Goal: Task Accomplishment & Management: Use online tool/utility

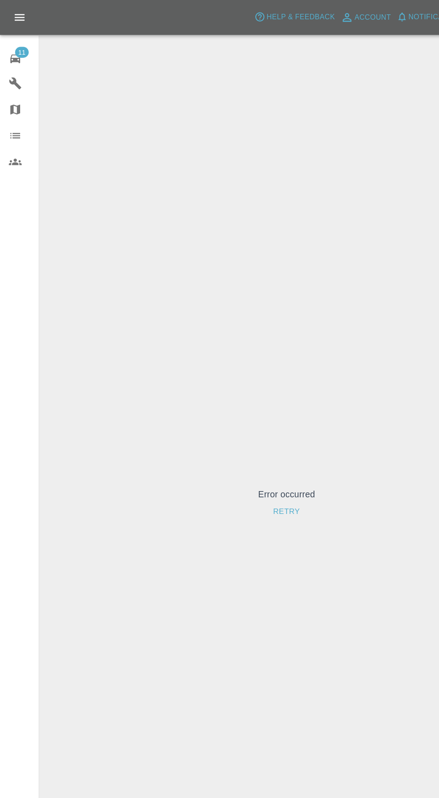
click at [17, 39] on span "11" at bounding box center [17, 43] width 11 height 9
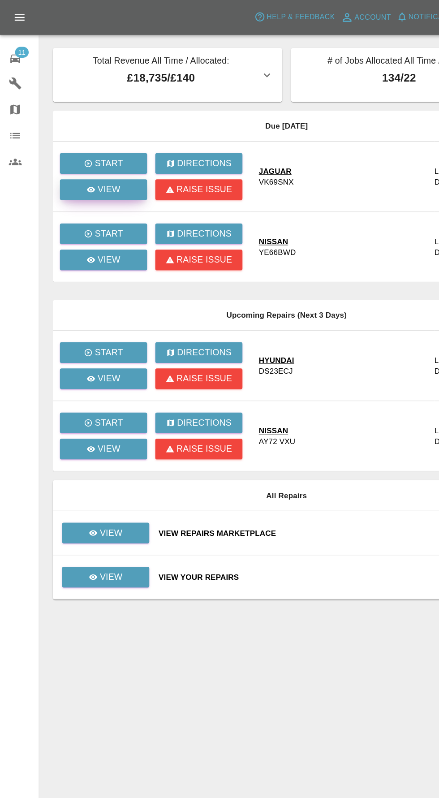
click at [89, 157] on p "View" at bounding box center [89, 156] width 19 height 11
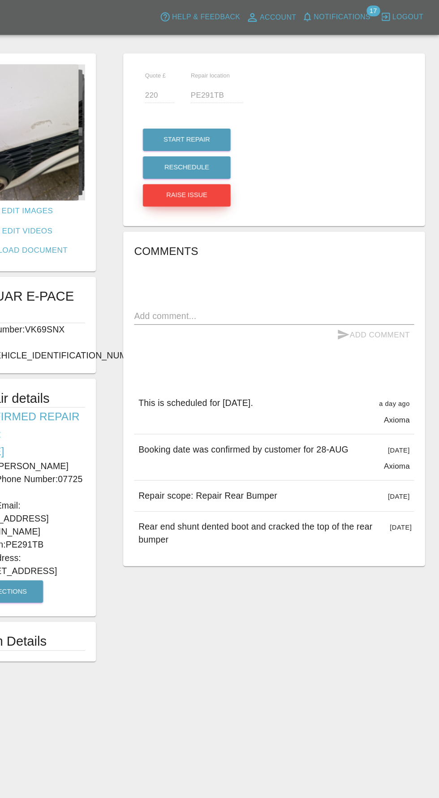
click at [223, 159] on button "Raise issue" at bounding box center [231, 161] width 72 height 18
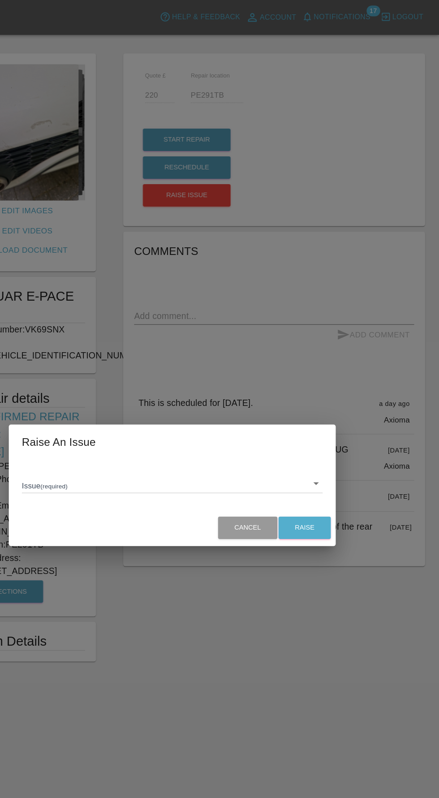
click at [261, 400] on body "Axioma Help & Feedback Account Notifications 17 Logout 11 Repair home Garages M…" at bounding box center [219, 399] width 439 height 798
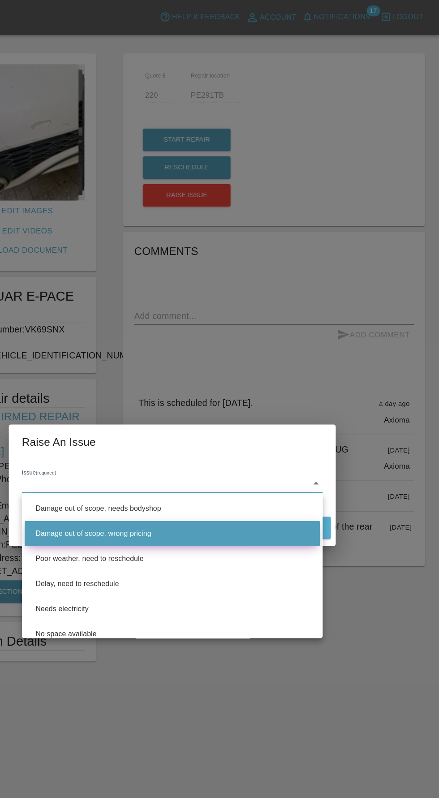
click at [219, 445] on li "Damage out of scope, wrong pricing" at bounding box center [219, 439] width 243 height 21
type input "Damage out of scope, wrong pricing"
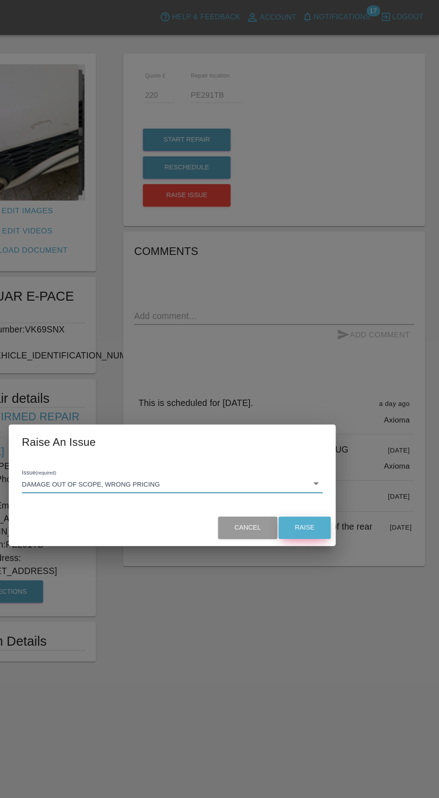
click at [338, 436] on button "Raise" at bounding box center [328, 434] width 43 height 18
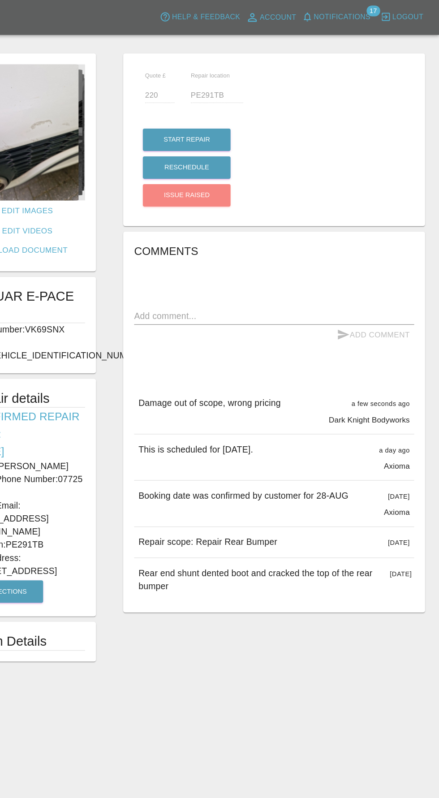
click at [221, 258] on textarea at bounding box center [303, 260] width 230 height 10
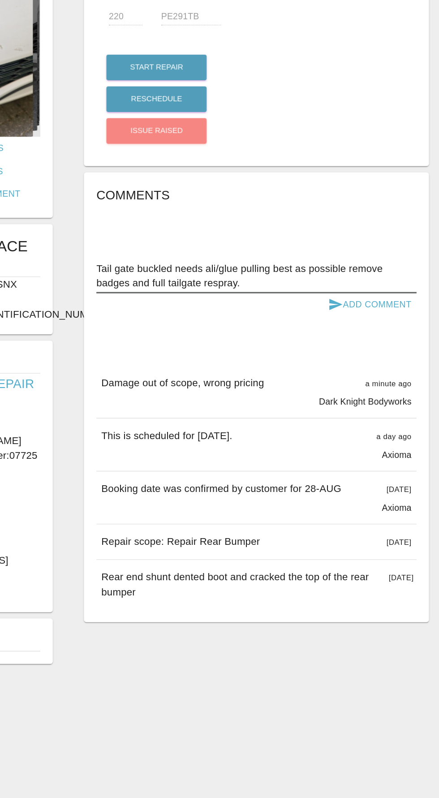
type textarea "Tail gate buckled needs ali/glue pulling best as possible remove badges and ful…"
click at [398, 290] on button "Add Comment" at bounding box center [384, 285] width 67 height 17
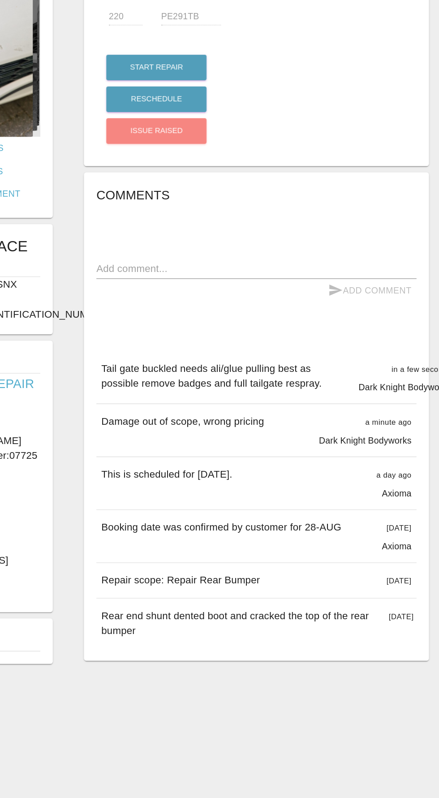
click at [223, 262] on textarea at bounding box center [303, 260] width 230 height 10
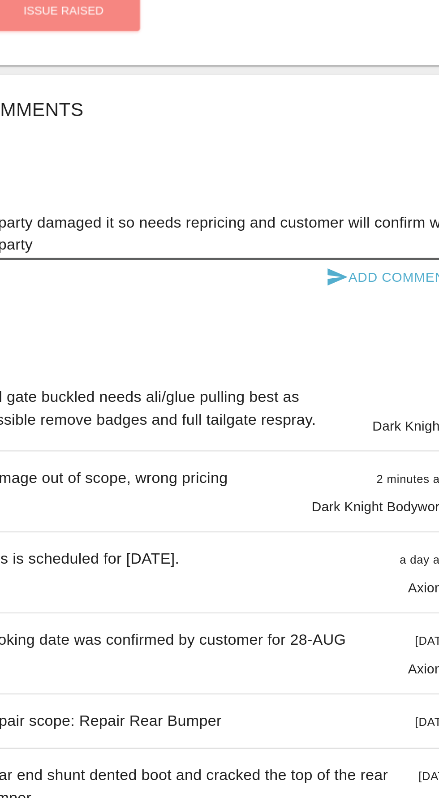
type textarea "3rd party damaged it so needs repricing and customer will confirm with 3rd party"
click at [394, 291] on button "Add Comment" at bounding box center [384, 285] width 67 height 17
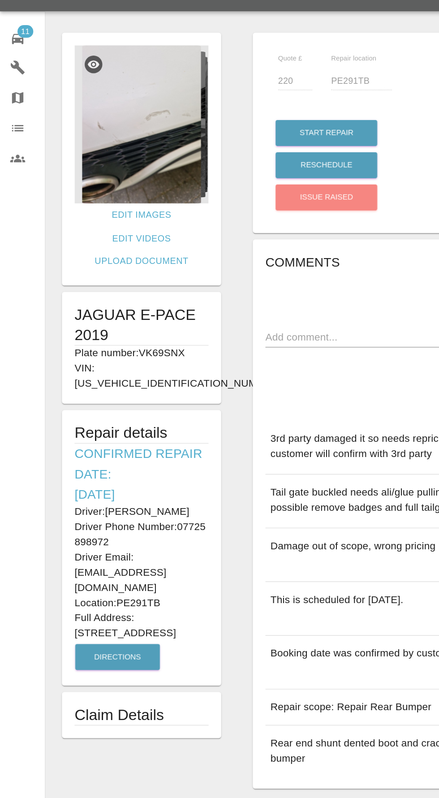
click at [9, 41] on div "11" at bounding box center [19, 47] width 25 height 13
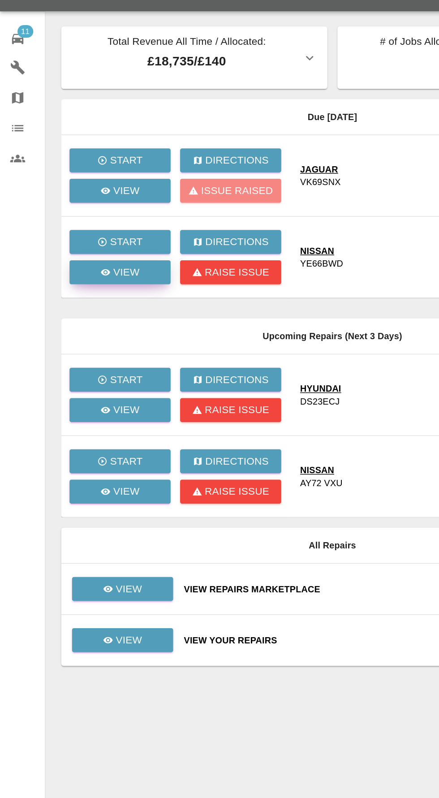
click at [81, 219] on p "View" at bounding box center [89, 213] width 19 height 11
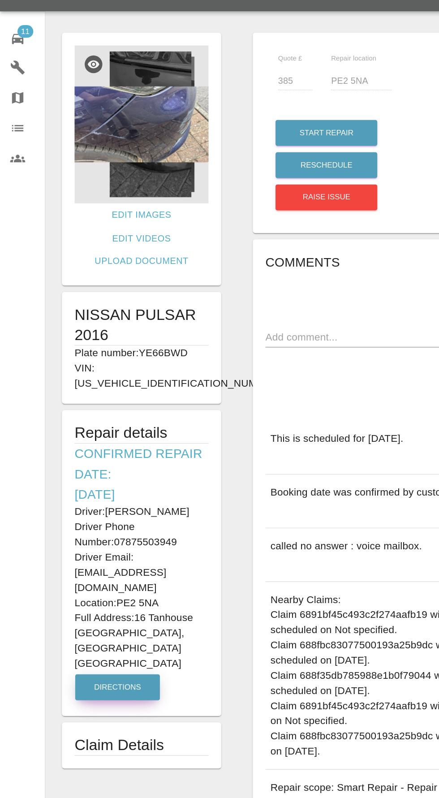
click at [78, 499] on button "Directions" at bounding box center [83, 508] width 60 height 18
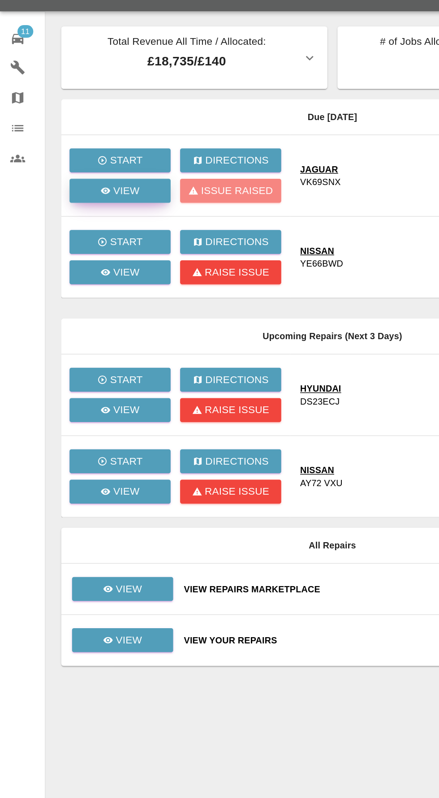
click at [87, 160] on p "View" at bounding box center [89, 156] width 19 height 11
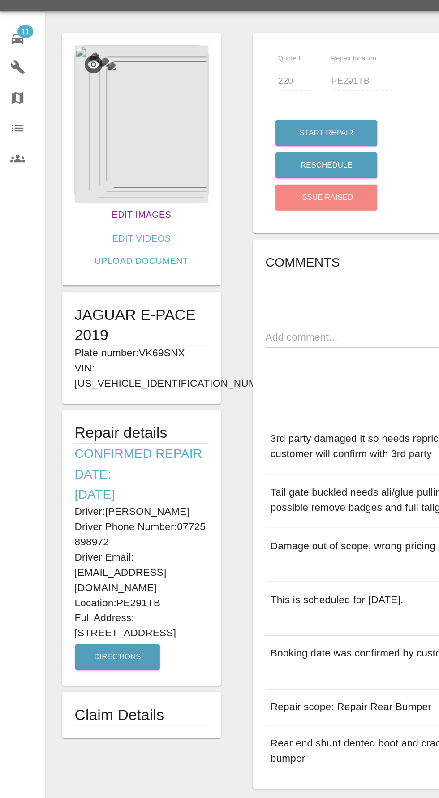
click at [76, 171] on link "Edit Images" at bounding box center [100, 173] width 49 height 17
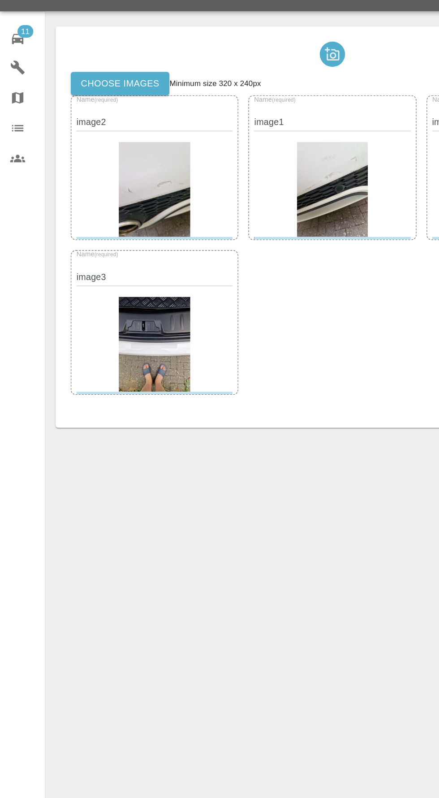
click at [85, 87] on label "Choose images" at bounding box center [85, 80] width 70 height 17
click at [0, 0] on input "Choose images" at bounding box center [0, 0] width 0 height 0
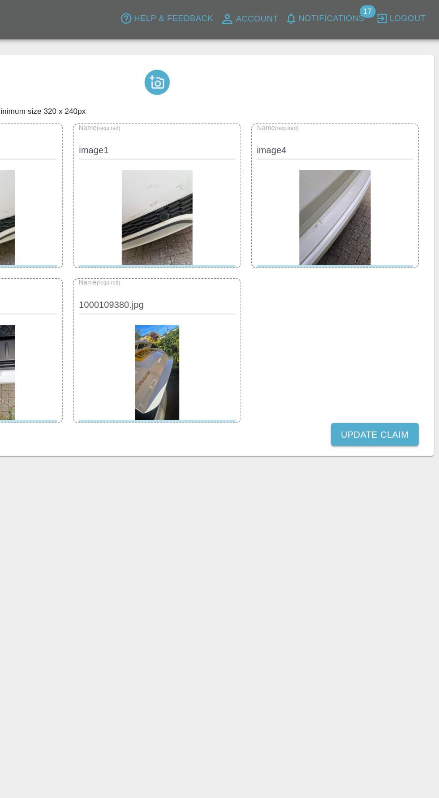
click at [387, 314] on button "Update Claim" at bounding box center [390, 309] width 62 height 17
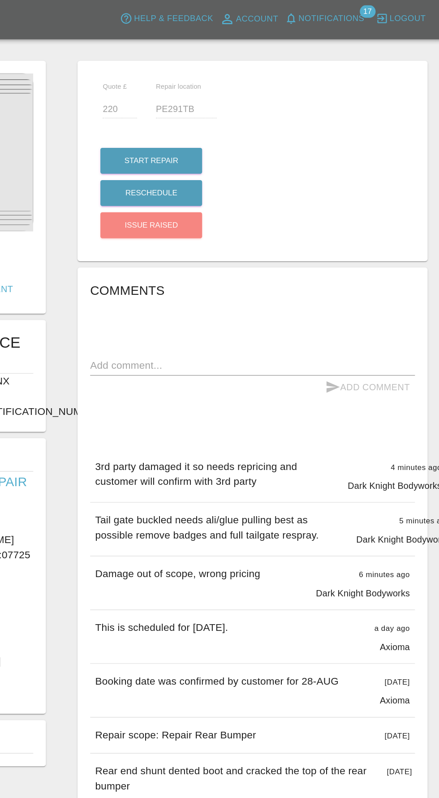
click at [384, 12] on span "17" at bounding box center [384, 8] width 11 height 9
click at [378, 12] on span "Notifications" at bounding box center [359, 14] width 47 height 10
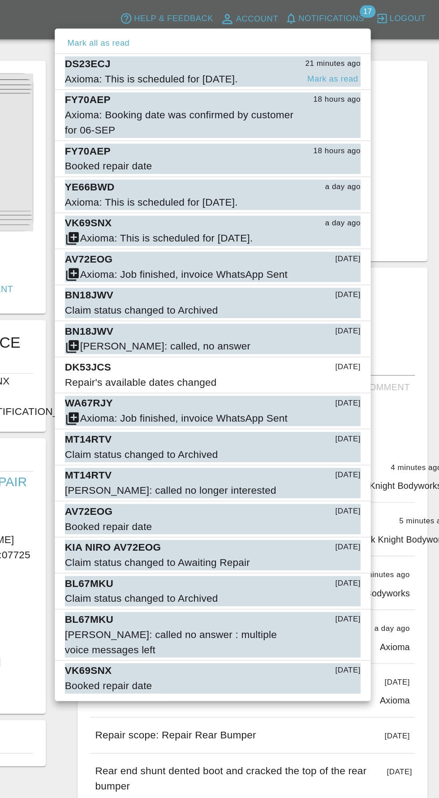
click at [334, 52] on span "Axioma: This is scheduled for [DATE]." at bounding box center [252, 57] width 165 height 11
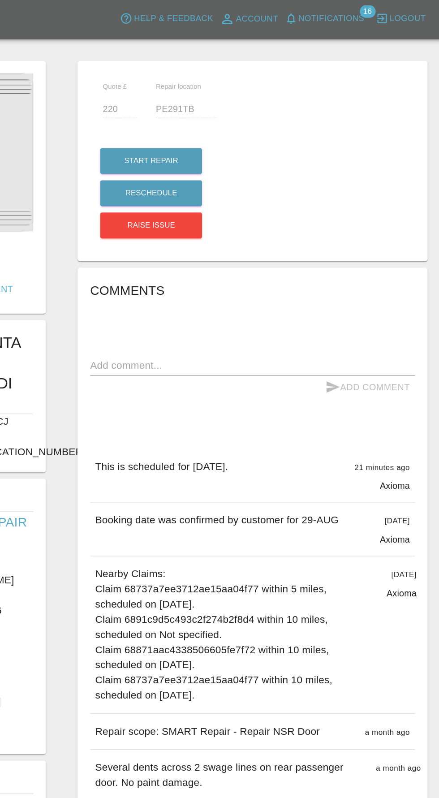
type input "275"
type input "MK44 1LF"
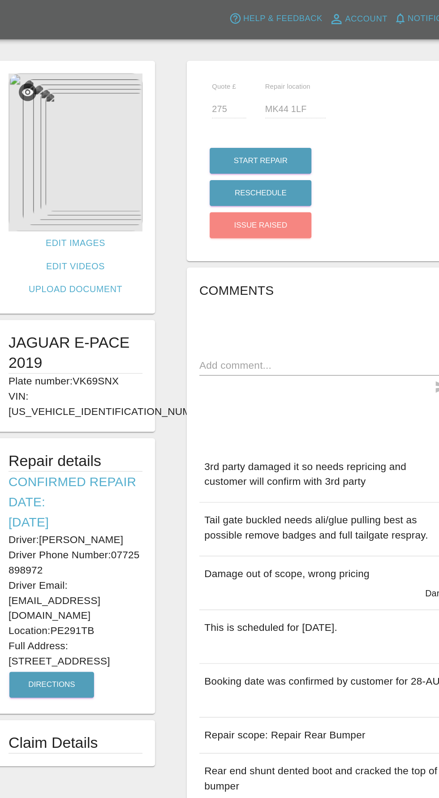
type input "220"
type input "PE291TB"
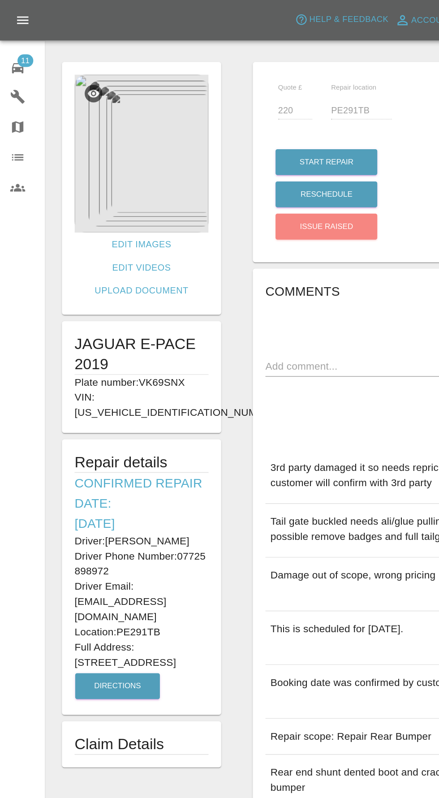
click at [13, 48] on icon at bounding box center [13, 48] width 8 height 7
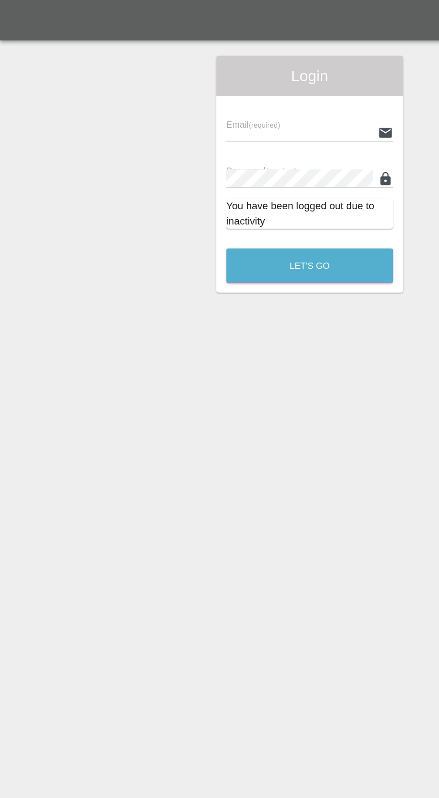
click at [196, 91] on input "text" at bounding box center [212, 93] width 104 height 13
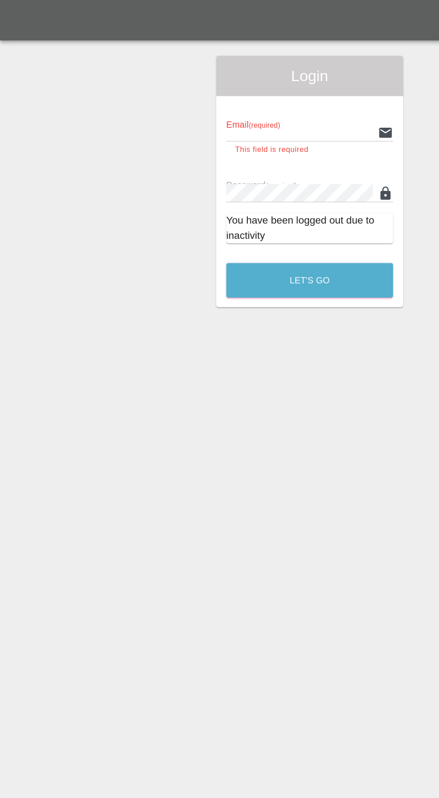
type input "[EMAIL_ADDRESS][DOMAIN_NAME]"
click at [160, 186] on button "Let's Go" at bounding box center [219, 198] width 118 height 25
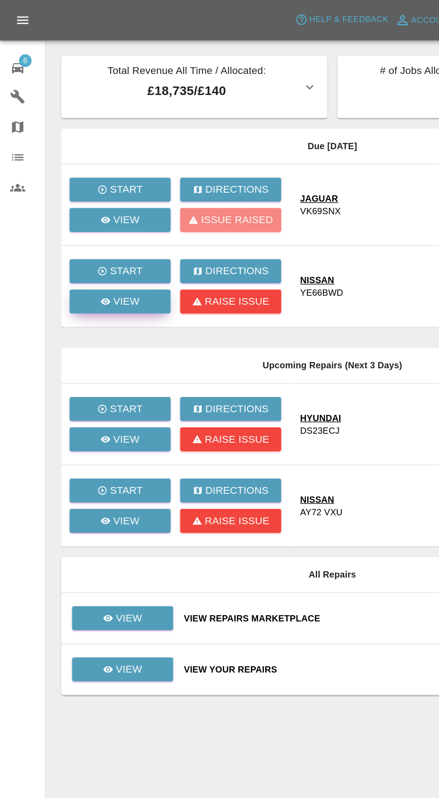
click at [87, 215] on p "View" at bounding box center [89, 213] width 19 height 11
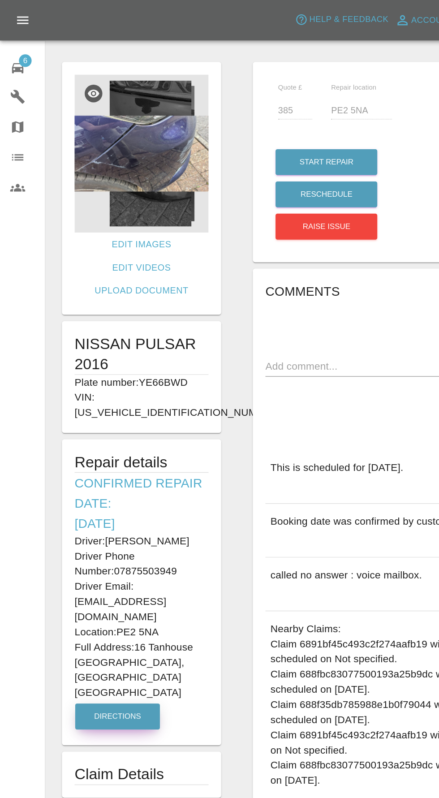
click at [91, 499] on button "Directions" at bounding box center [83, 508] width 60 height 18
